Goal: Information Seeking & Learning: Learn about a topic

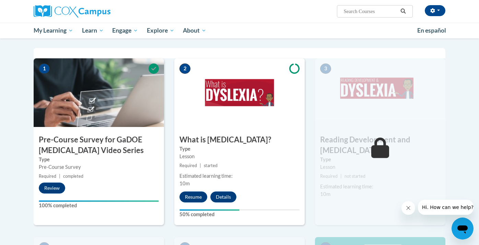
scroll to position [141, 0]
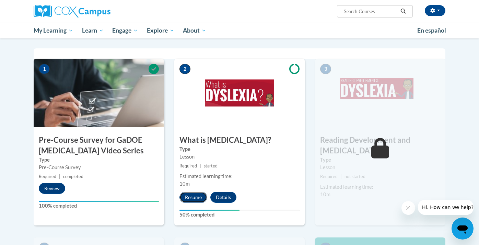
click at [193, 196] on button "Resume" at bounding box center [193, 197] width 28 height 11
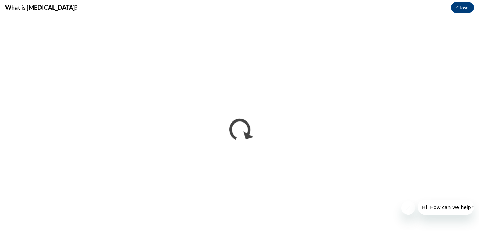
scroll to position [0, 0]
